Goal: Task Accomplishment & Management: Use online tool/utility

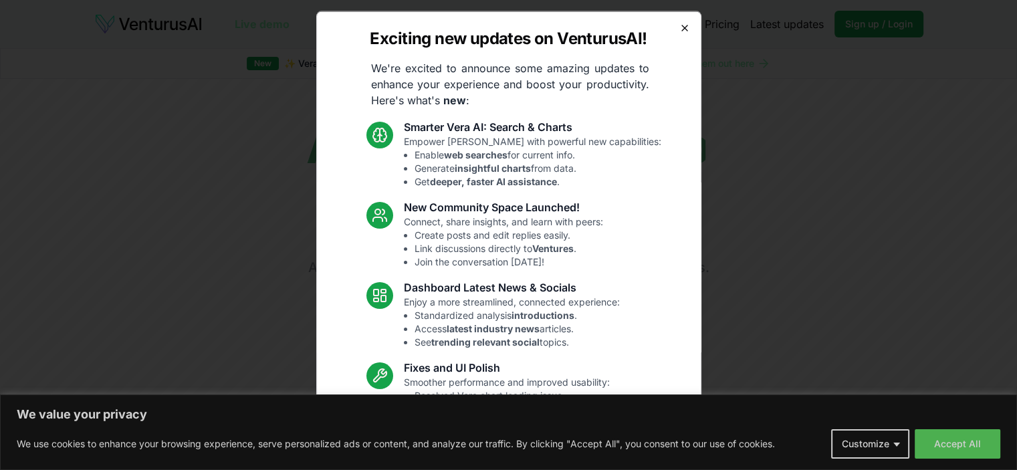
click at [679, 29] on icon "button" at bounding box center [684, 27] width 11 height 11
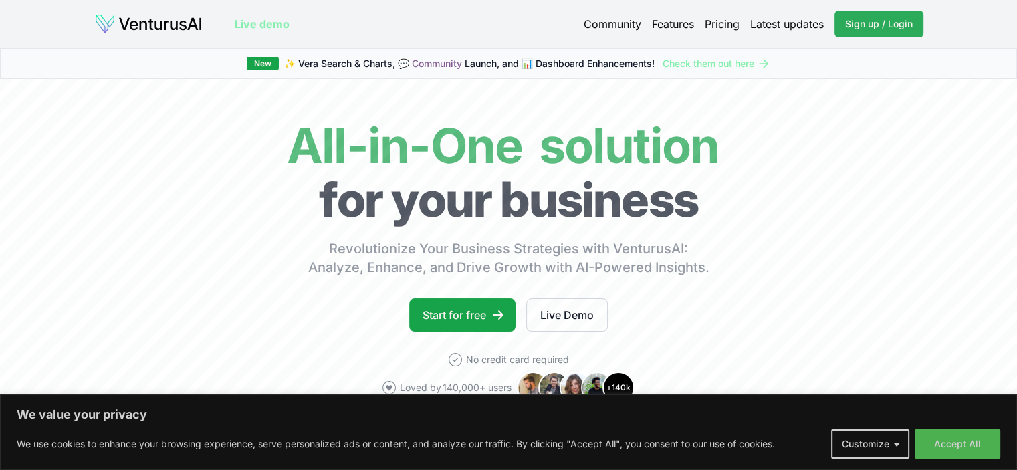
click at [879, 20] on span "Sign up / Login" at bounding box center [879, 23] width 68 height 13
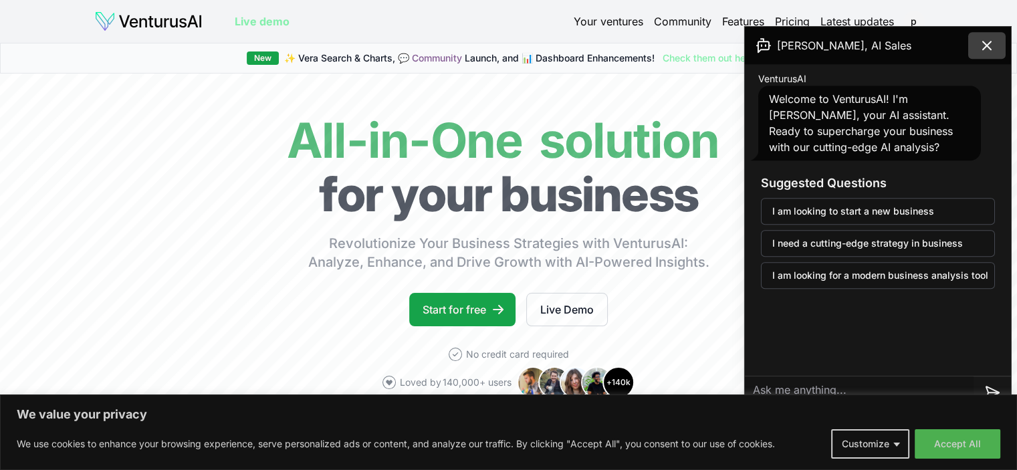
click at [989, 45] on icon at bounding box center [987, 45] width 16 height 16
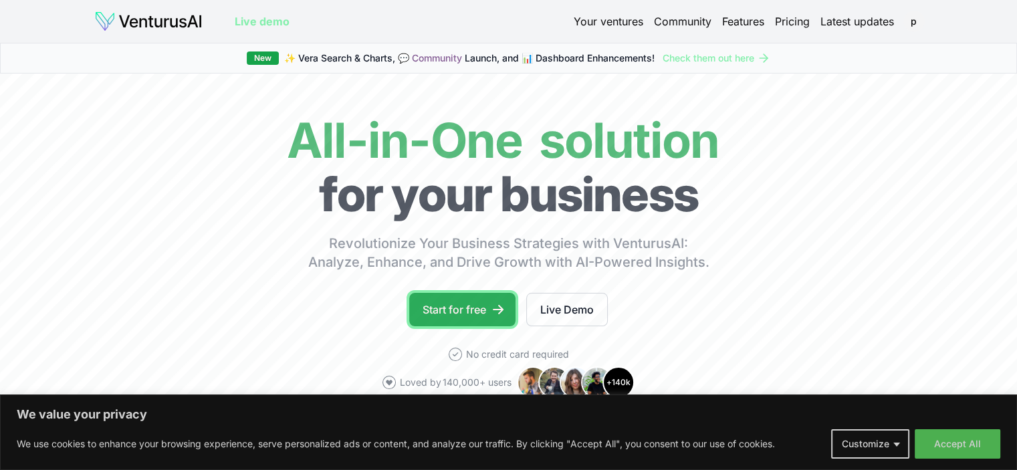
click at [466, 307] on link "Start for free" at bounding box center [462, 309] width 106 height 33
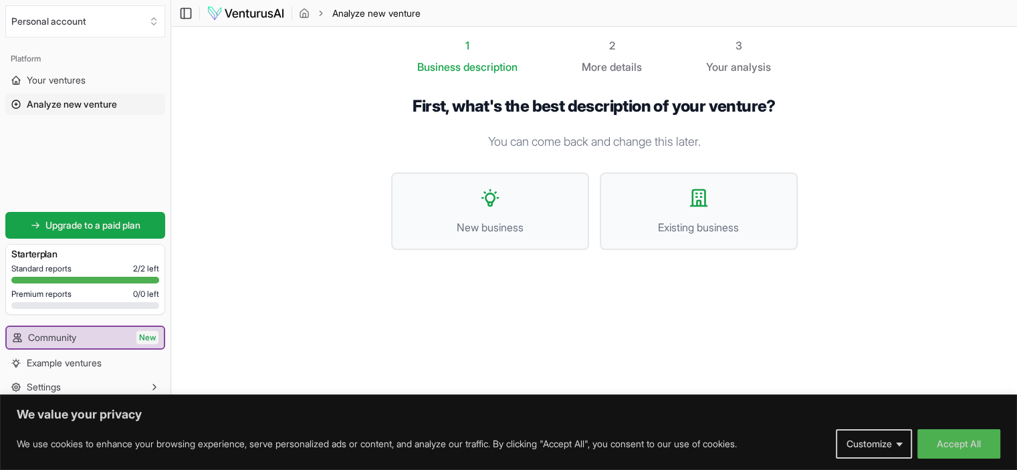
click at [553, 144] on p "You can come back and change this later." at bounding box center [594, 141] width 407 height 19
click at [528, 203] on button "New business" at bounding box center [490, 212] width 198 height 78
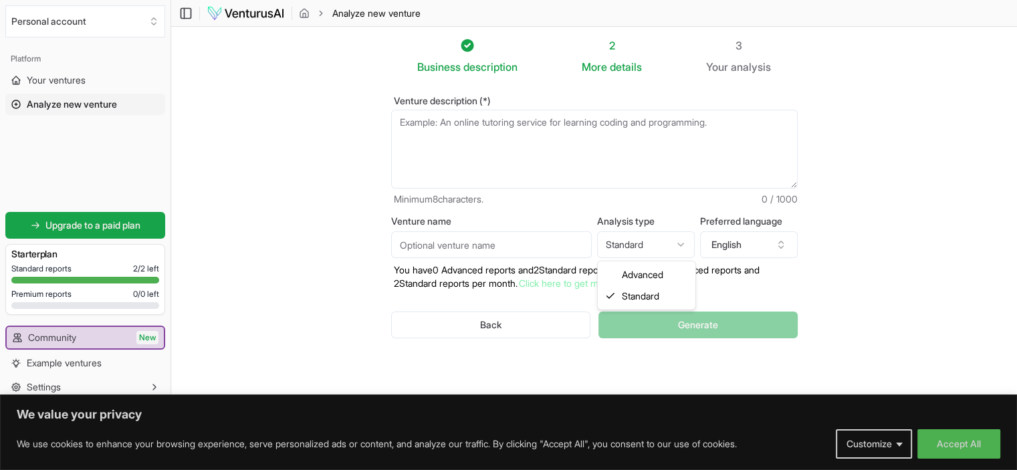
click at [657, 241] on html "We value your privacy We use cookies to enhance your browsing experience, serve…" at bounding box center [508, 235] width 1017 height 470
click at [457, 140] on textarea "Venture description (*)" at bounding box center [594, 149] width 407 height 79
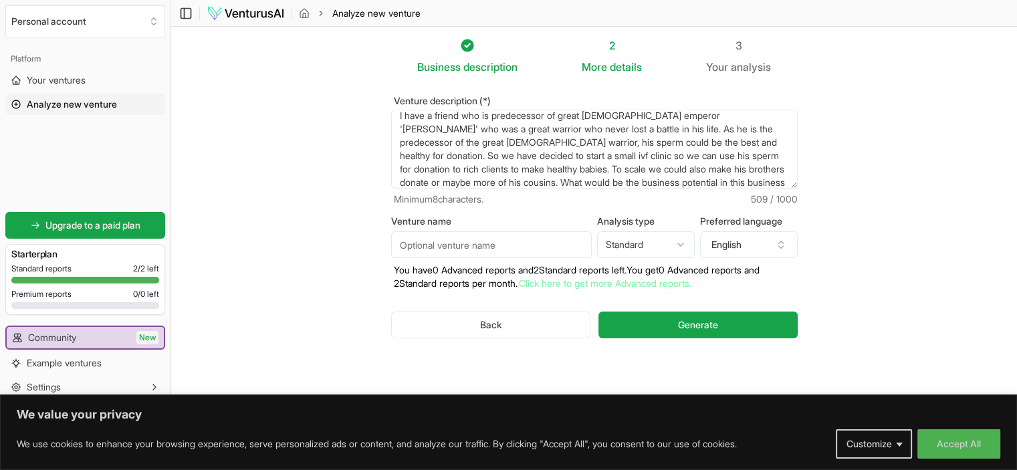
scroll to position [20, 0]
type textarea "I have a friend who is predecessor of great [DEMOGRAPHIC_DATA] emperor '[PERSON…"
click at [474, 245] on input "Venture name" at bounding box center [491, 244] width 201 height 27
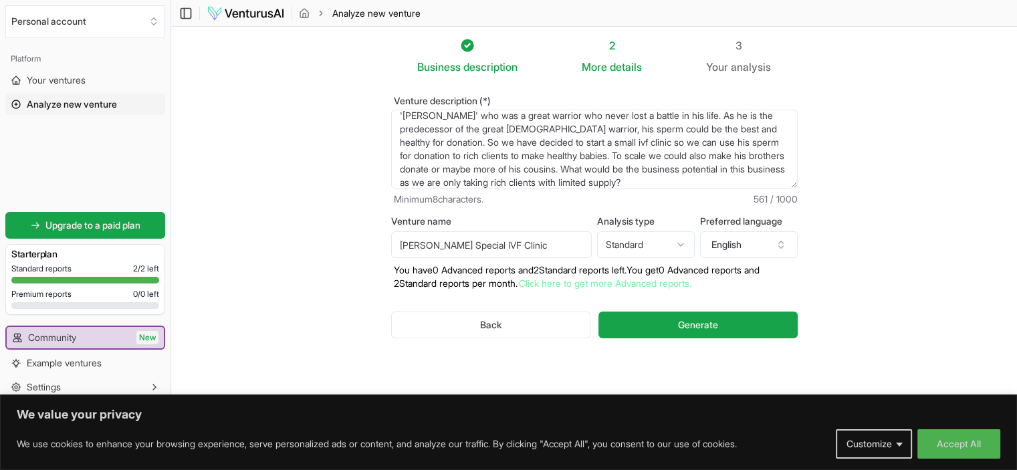
type input "[PERSON_NAME] Special IVF Clinic"
click at [627, 245] on html "We value your privacy We use cookies to enhance your browsing experience, serve…" at bounding box center [508, 235] width 1017 height 470
click at [331, 300] on html "We value your privacy We use cookies to enhance your browsing experience, serve…" at bounding box center [508, 235] width 1017 height 470
click at [485, 150] on textarea "I have a friend who is predecessor of great [DEMOGRAPHIC_DATA] emperor '[PERSON…" at bounding box center [594, 149] width 407 height 79
paste textarea "a predecessor of the great [DEMOGRAPHIC_DATA] emperor [PERSON_NAME], a legendar…"
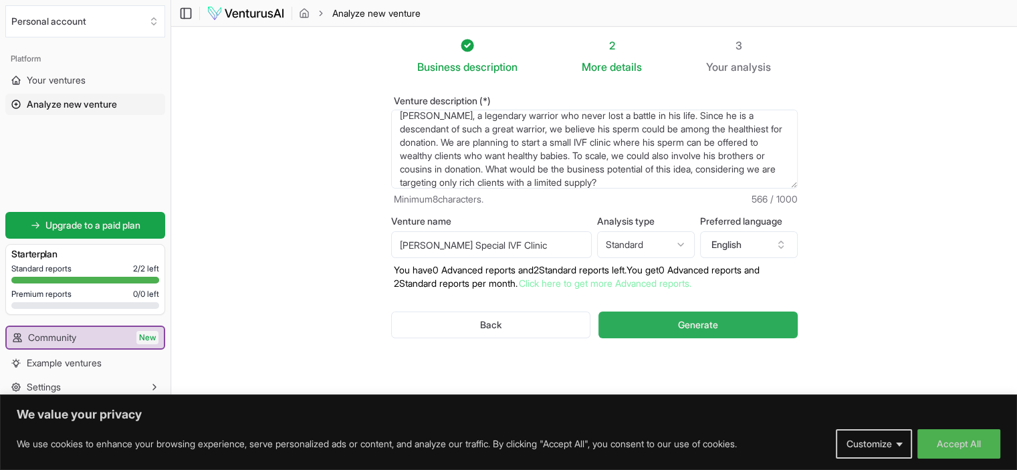
type textarea "I have a friend who is a predecessor of the great [DEMOGRAPHIC_DATA] emperor [P…"
click at [674, 324] on button "Generate" at bounding box center [697, 325] width 199 height 27
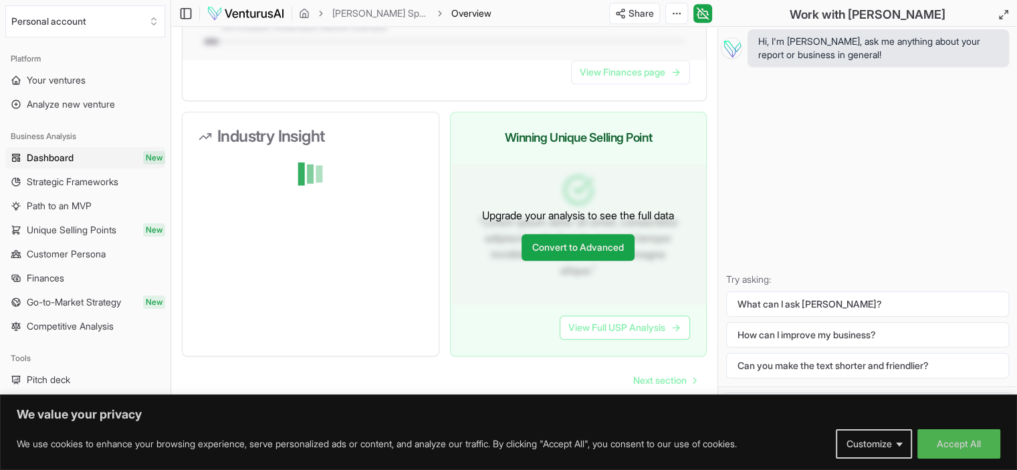
scroll to position [1209, 0]
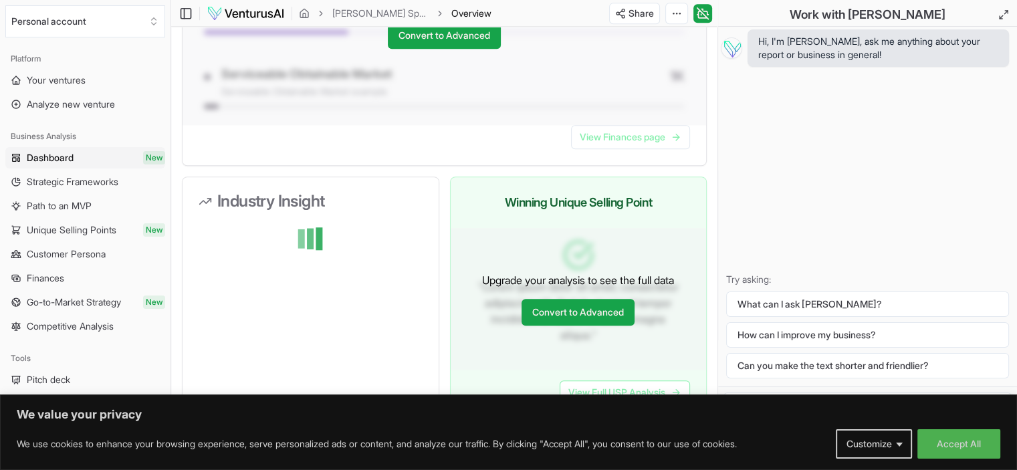
drag, startPoint x: 429, startPoint y: 167, endPoint x: 175, endPoint y: 179, distance: 254.4
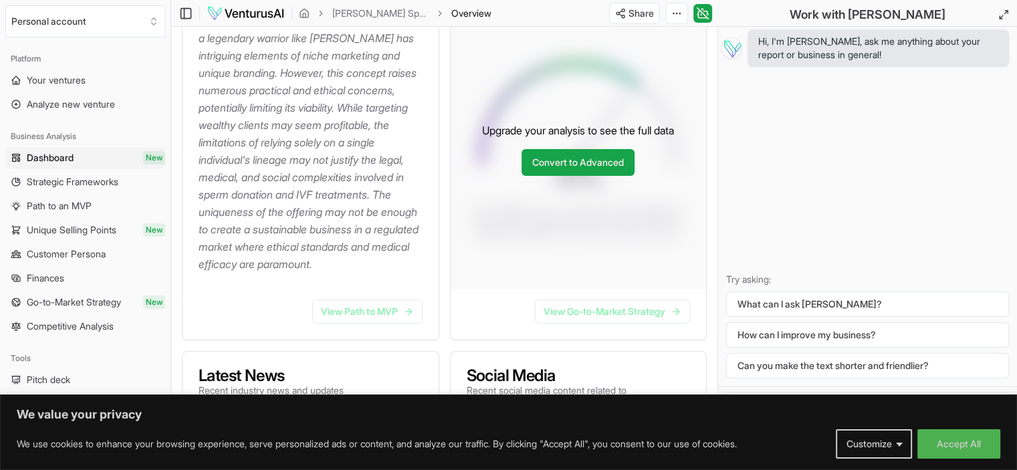
scroll to position [0, 0]
